Goal: Transaction & Acquisition: Purchase product/service

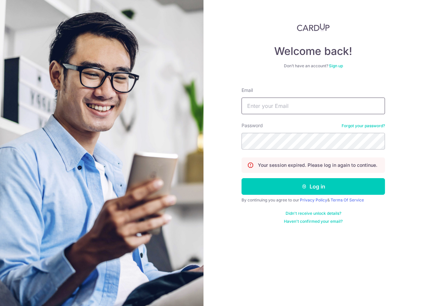
click at [302, 111] on input "Email" at bounding box center [312, 106] width 143 height 17
type input "[EMAIL_ADDRESS][DOMAIN_NAME]"
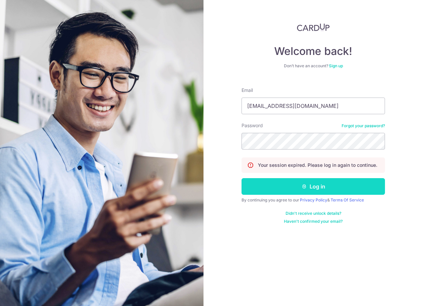
click at [305, 188] on icon "submit" at bounding box center [303, 186] width 5 height 5
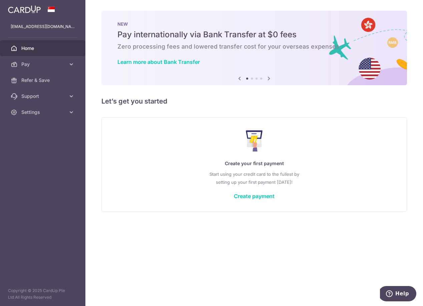
click at [254, 200] on div "Create your first payment Start using your credit card to the fullest by settin…" at bounding box center [254, 164] width 289 height 79
click at [255, 195] on link "Create payment" at bounding box center [254, 196] width 41 height 7
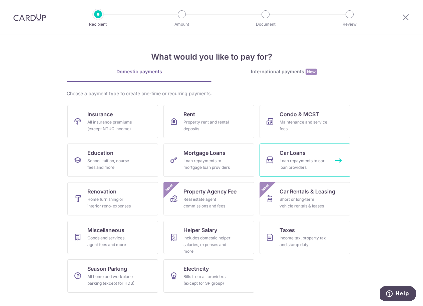
click at [295, 159] on div "Loan repayments to car loan providers" at bounding box center [303, 164] width 48 height 13
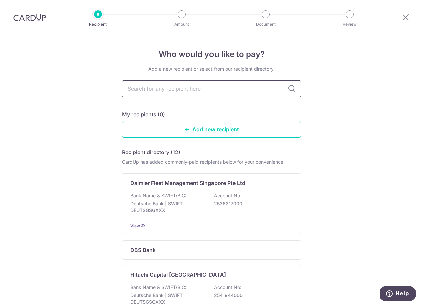
click at [252, 88] on input "text" at bounding box center [211, 88] width 179 height 17
click at [224, 132] on link "Add new recipient" at bounding box center [211, 129] width 179 height 17
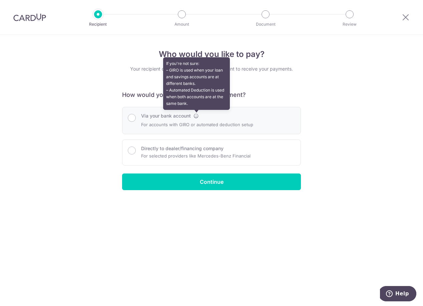
click at [196, 118] on icon at bounding box center [195, 115] width 5 height 5
radio input "true"
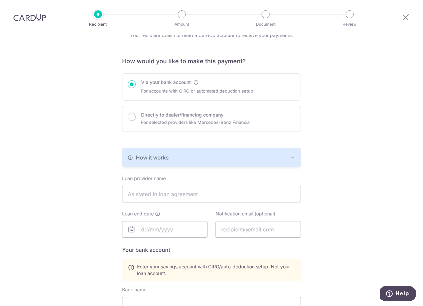
scroll to position [45, 0]
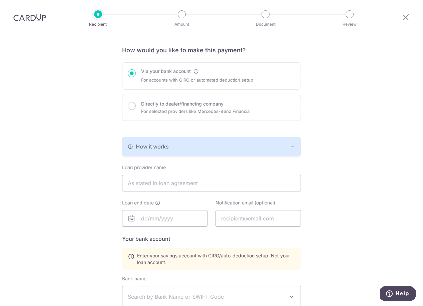
click at [283, 150] on div "How it works" at bounding box center [211, 147] width 167 height 8
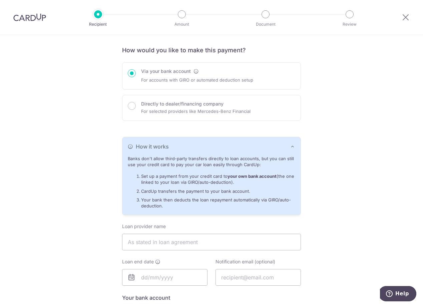
click at [283, 150] on div "How it works" at bounding box center [211, 147] width 167 height 8
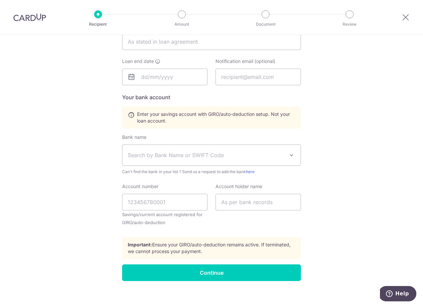
scroll to position [193, 0]
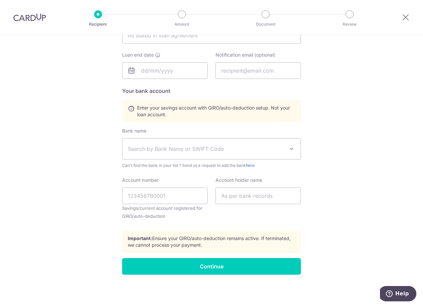
click at [216, 239] on p "Important: Ensure your GIRO/auto-deduction remains active. If terminated, we ca…" at bounding box center [211, 241] width 167 height 13
click at [273, 146] on span "Search by Bank Name or SWIFT Code" at bounding box center [206, 149] width 157 height 8
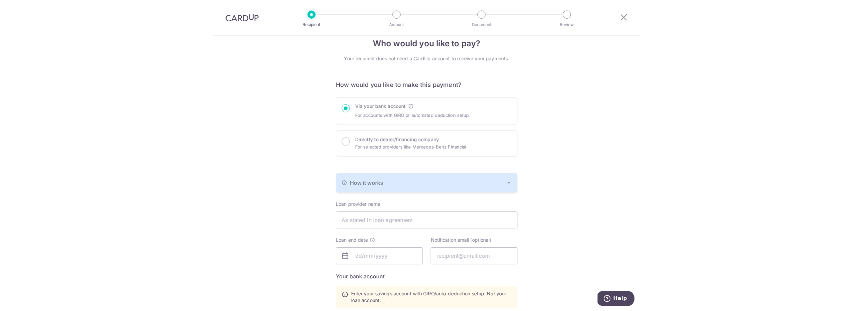
scroll to position [0, 0]
